Goal: Task Accomplishment & Management: Manage account settings

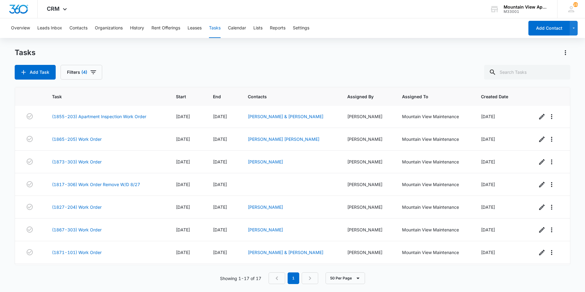
scroll to position [12, 0]
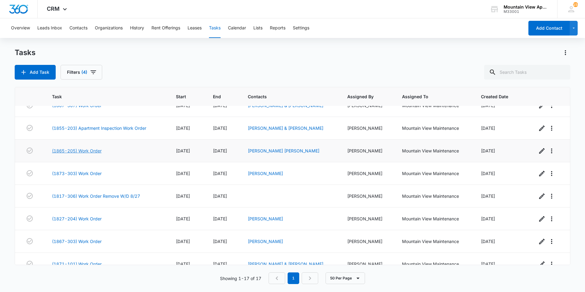
click at [83, 150] on link "(1865-205) Work Order" at bounding box center [77, 150] width 50 height 6
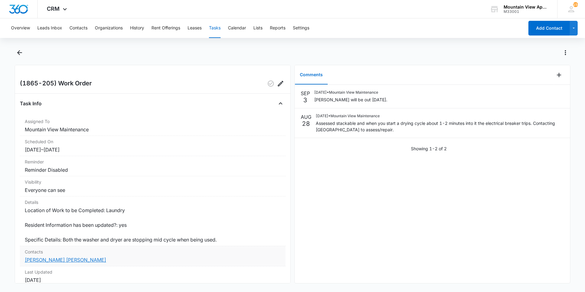
click at [65, 260] on link "[PERSON_NAME] [PERSON_NAME]" at bounding box center [65, 260] width 81 height 6
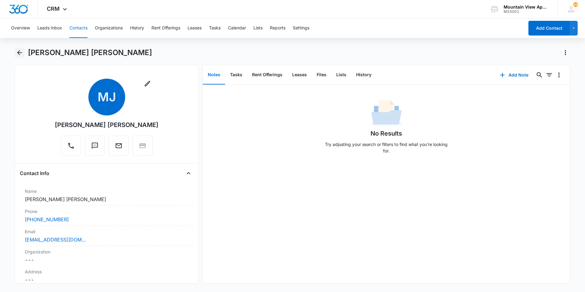
click at [18, 53] on icon "Back" at bounding box center [19, 52] width 5 height 5
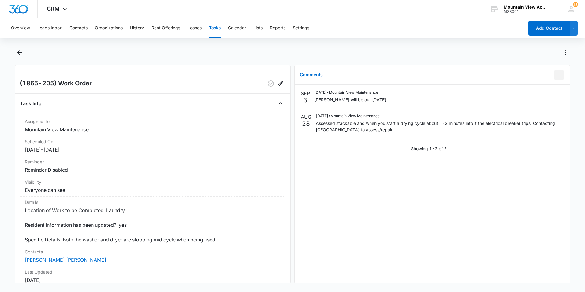
click at [556, 75] on icon "Add Comment" at bounding box center [558, 75] width 4 height 4
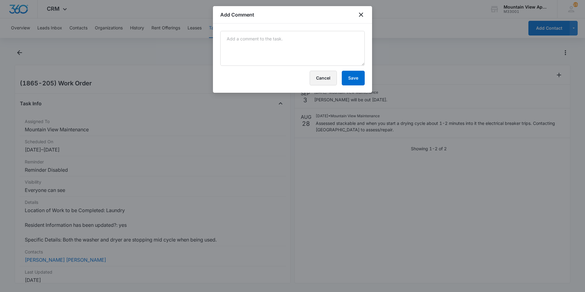
click at [326, 83] on button "Cancel" at bounding box center [322, 78] width 27 height 15
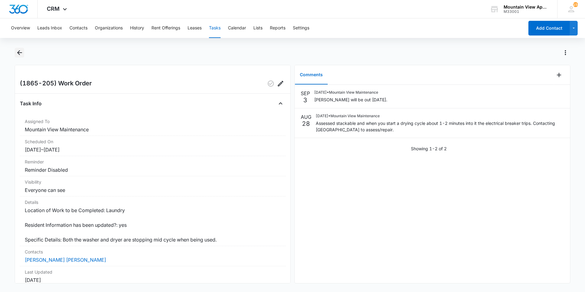
click at [21, 53] on icon "Back" at bounding box center [19, 52] width 5 height 5
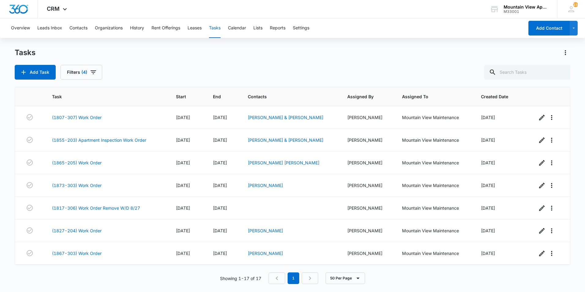
click at [173, 80] on div "Tasks Add Task Filters (4) Task Start End Contacts Assigned By Assigned To Crea…" at bounding box center [292, 169] width 555 height 243
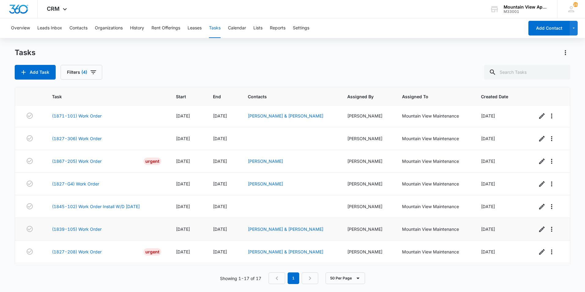
scroll to position [226, 0]
